Goal: Information Seeking & Learning: Learn about a topic

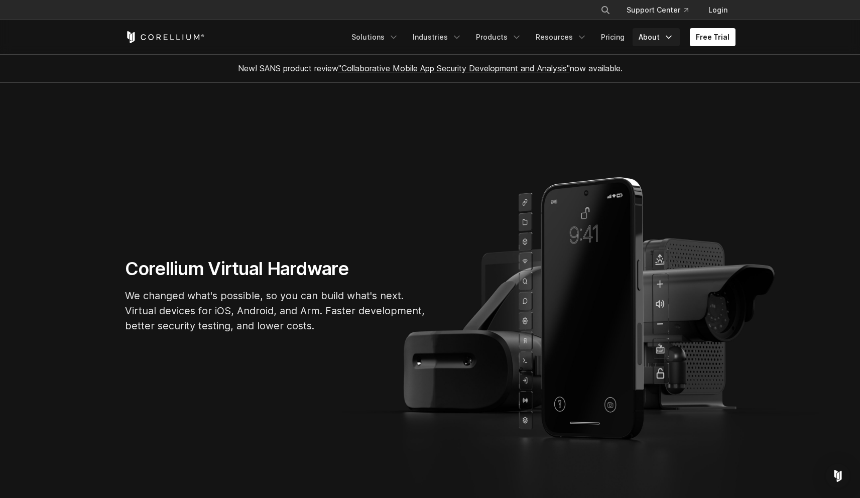
click at [665, 37] on link "About" at bounding box center [656, 37] width 47 height 18
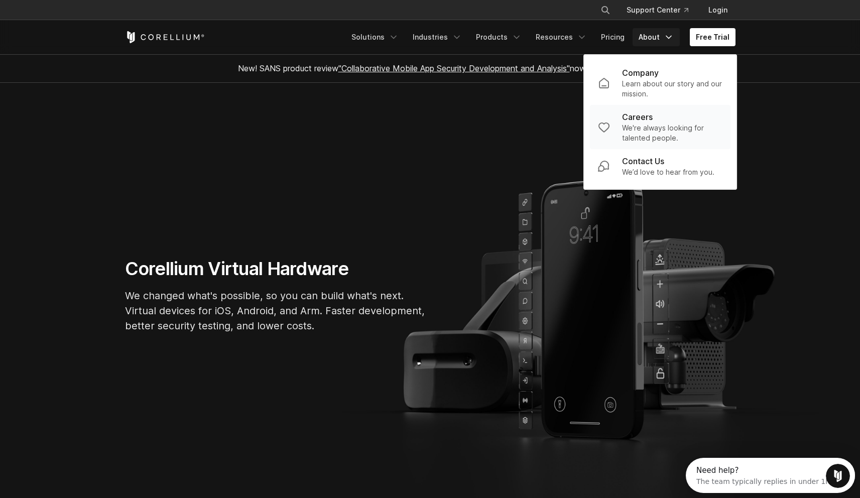
click at [655, 117] on div "Careers" at bounding box center [672, 117] width 100 height 12
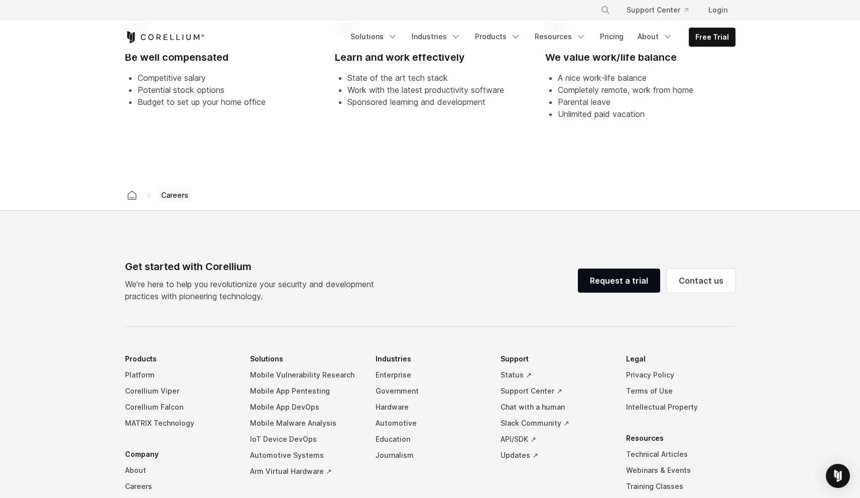
scroll to position [620, 0]
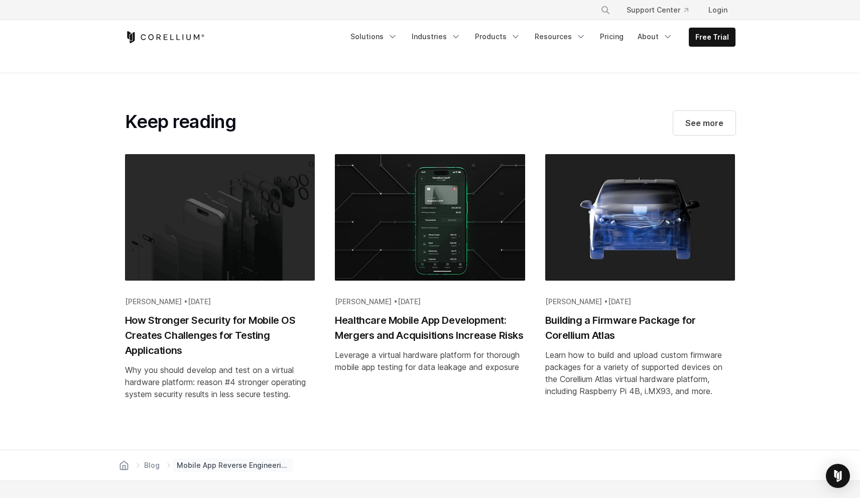
scroll to position [2921, 0]
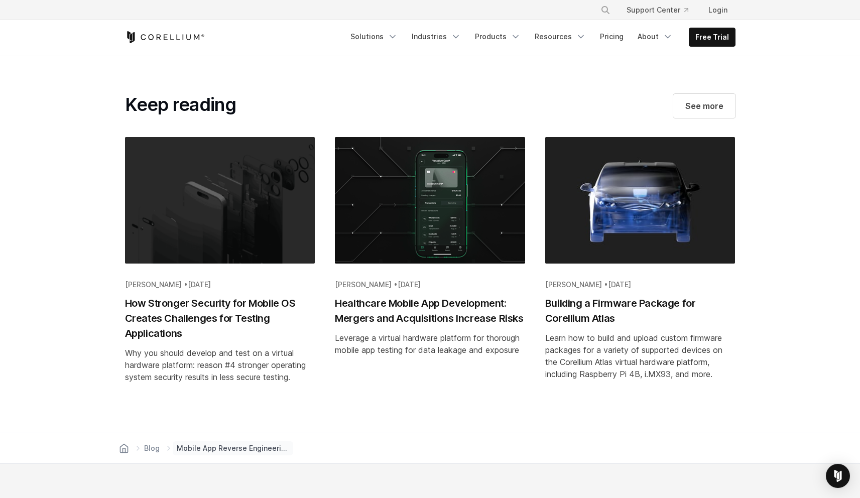
click at [286, 303] on h2 "How Stronger Security for Mobile OS Creates Challenges for Testing Applications" at bounding box center [220, 318] width 190 height 45
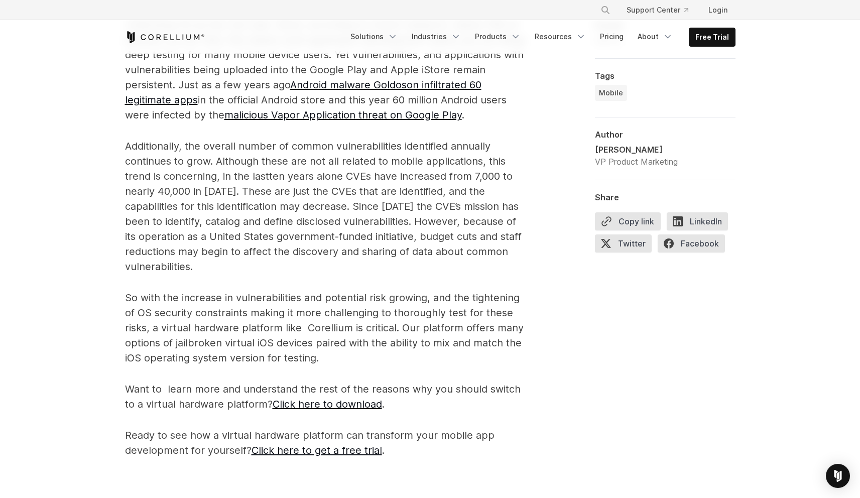
scroll to position [1054, 0]
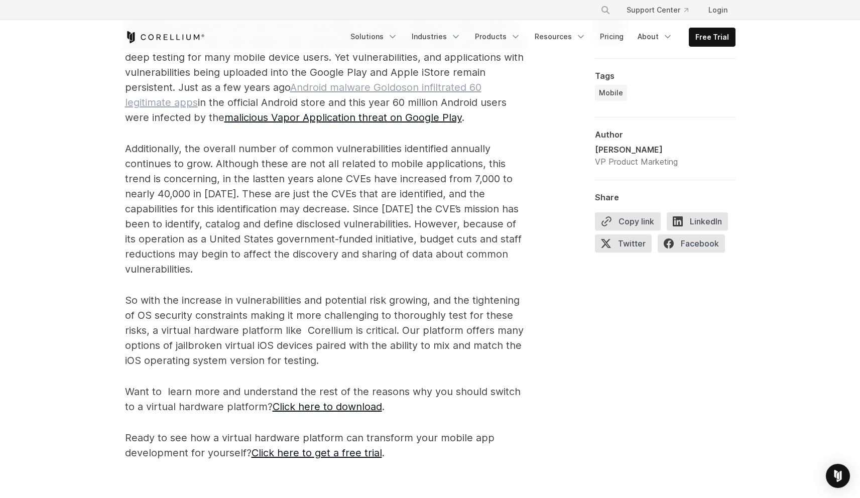
click at [458, 89] on link "Android malware Goldoson infiltrated 60 legitimate apps" at bounding box center [303, 94] width 357 height 27
